Goal: Task Accomplishment & Management: Complete application form

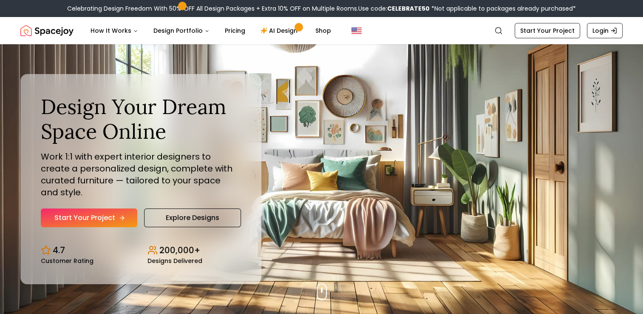
click at [110, 208] on link "Start Your Project" at bounding box center [89, 217] width 96 height 19
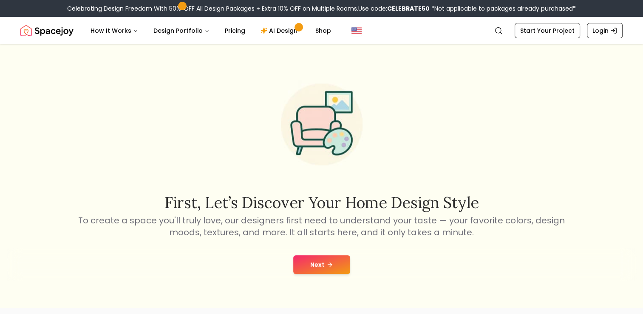
click at [313, 258] on button "Next" at bounding box center [321, 264] width 57 height 19
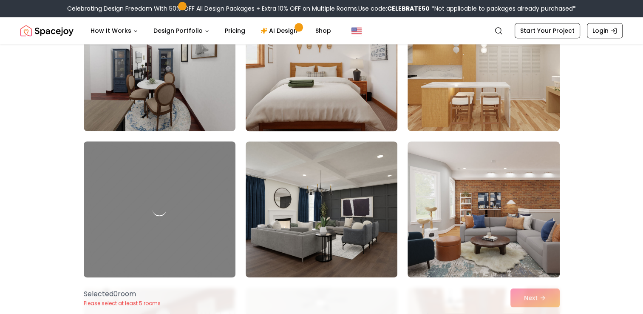
scroll to position [1020, 0]
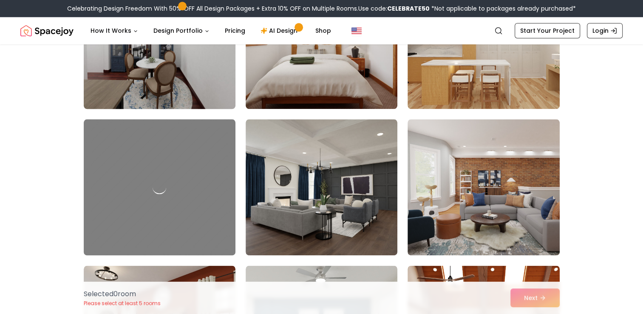
click at [154, 62] on img at bounding box center [159, 40] width 159 height 143
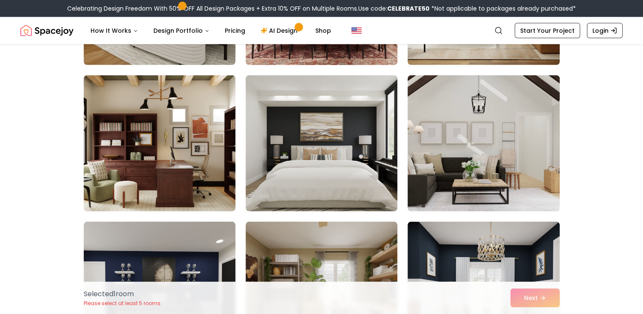
scroll to position [2380, 0]
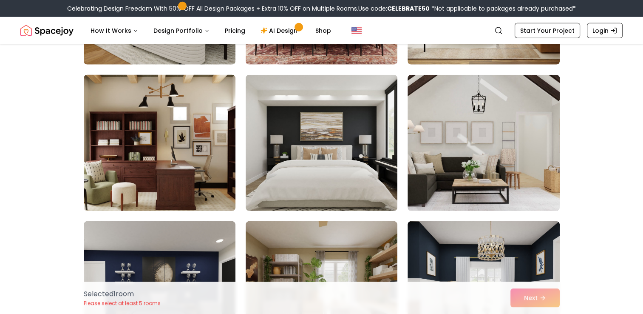
click at [181, 164] on img at bounding box center [159, 142] width 159 height 143
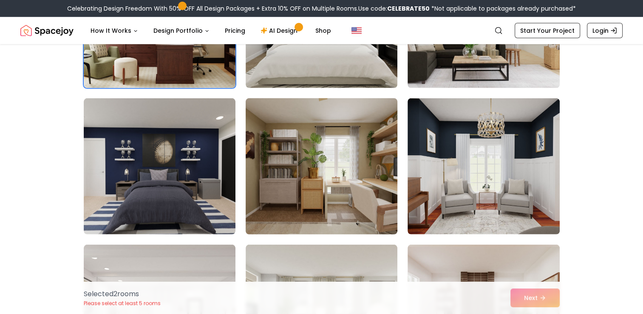
scroll to position [2508, 0]
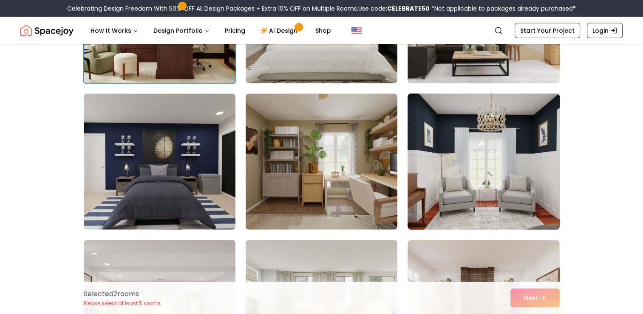
click at [496, 184] on img at bounding box center [483, 161] width 159 height 143
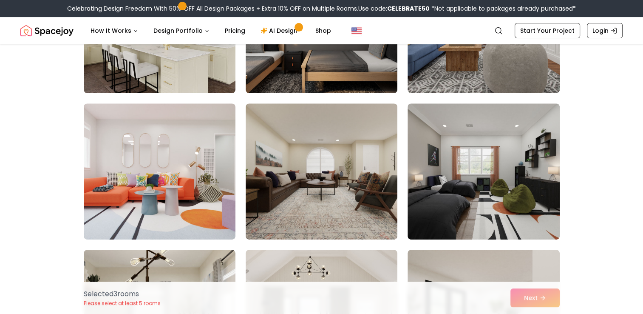
scroll to position [3400, 0]
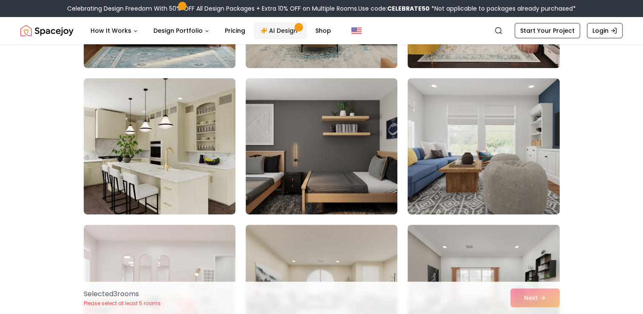
click at [264, 29] on link "AI Design" at bounding box center [280, 30] width 53 height 17
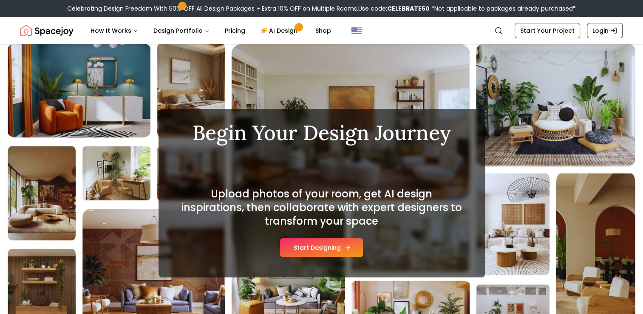
click at [298, 247] on button "Start Designing" at bounding box center [321, 247] width 83 height 19
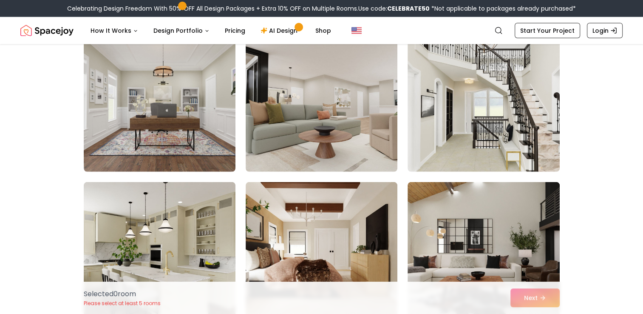
scroll to position [2295, 0]
